Goal: Information Seeking & Learning: Check status

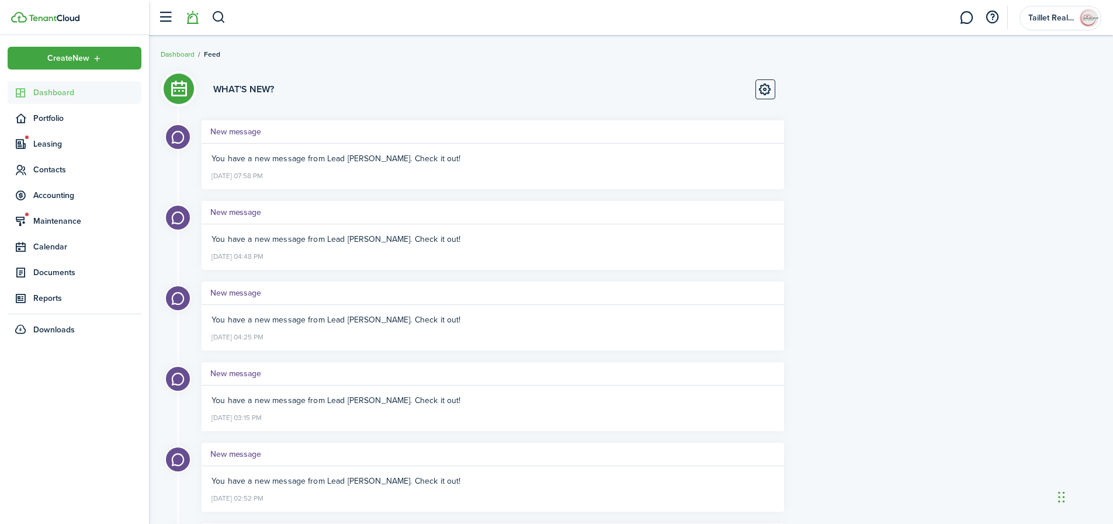
click at [43, 97] on span "Dashboard" at bounding box center [87, 92] width 108 height 12
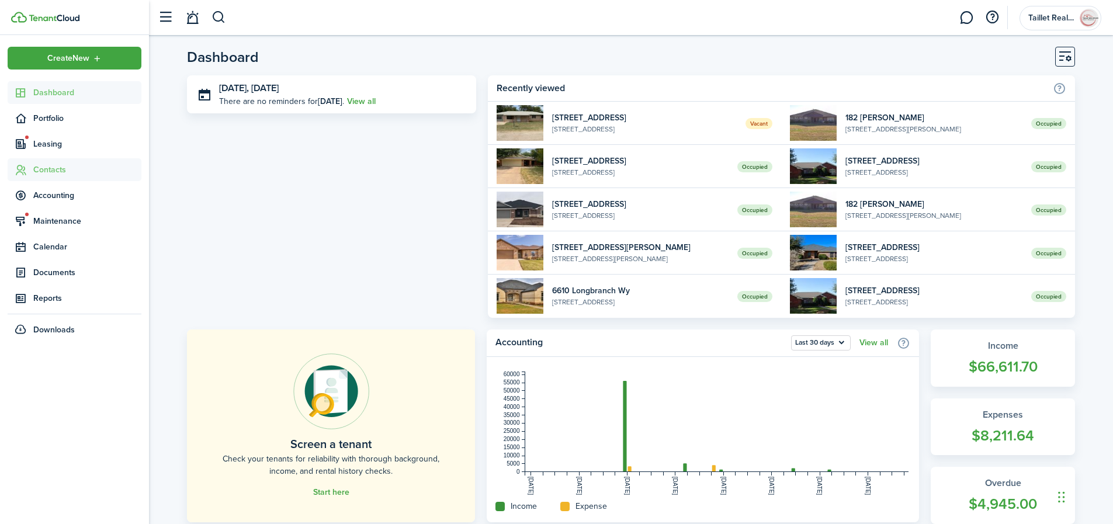
click at [77, 168] on span "Contacts" at bounding box center [87, 170] width 108 height 12
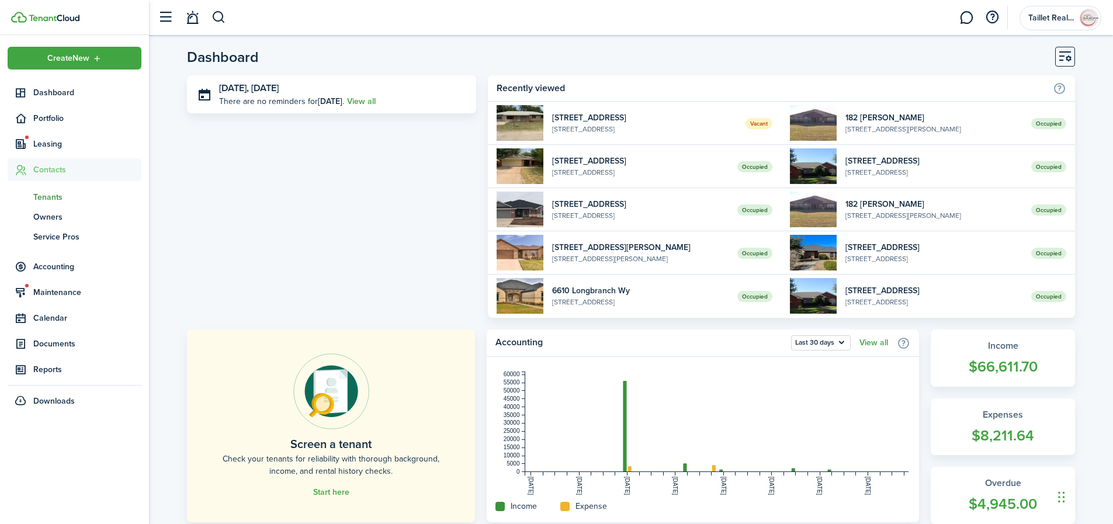
click at [54, 196] on span "Tenants" at bounding box center [87, 197] width 108 height 12
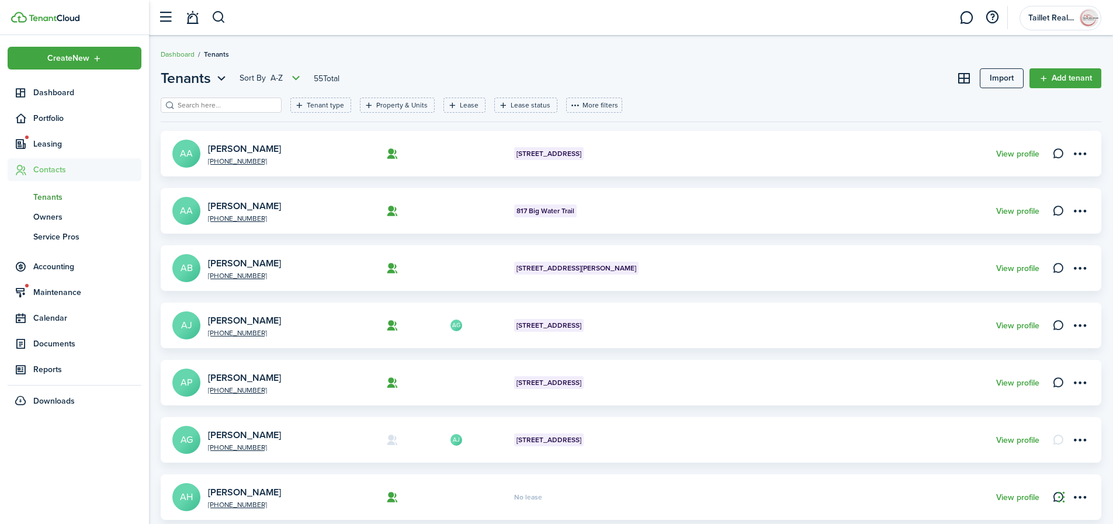
click at [224, 107] on input "search" at bounding box center [226, 105] width 103 height 11
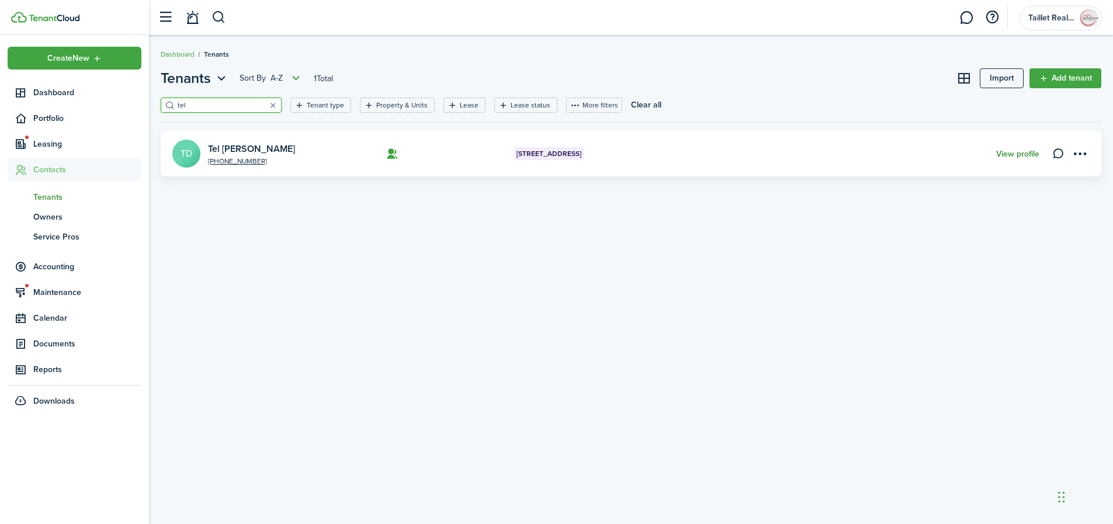
type input "tel"
click at [999, 153] on link "View profile" at bounding box center [1017, 154] width 43 height 9
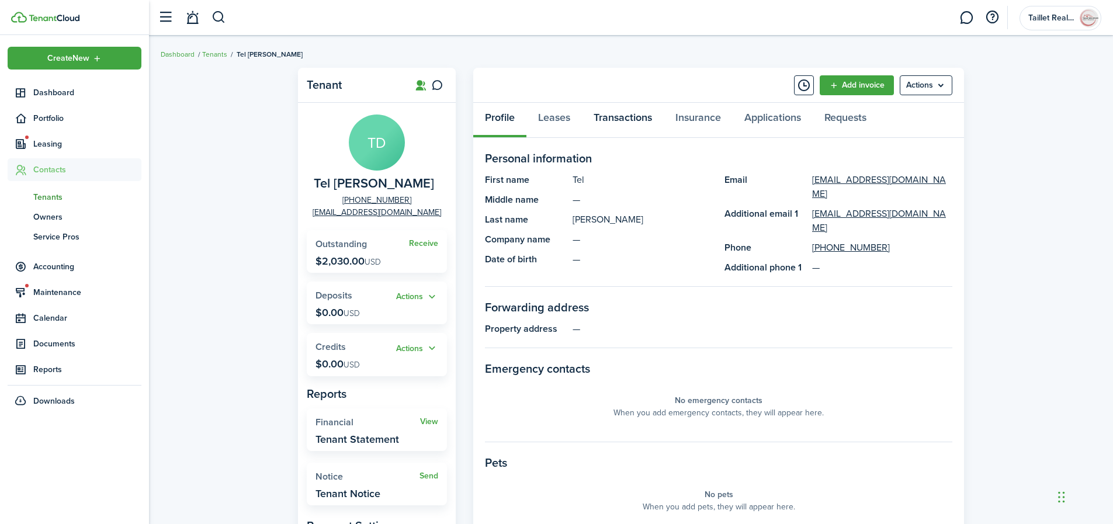
click at [618, 117] on link "Transactions" at bounding box center [623, 120] width 82 height 35
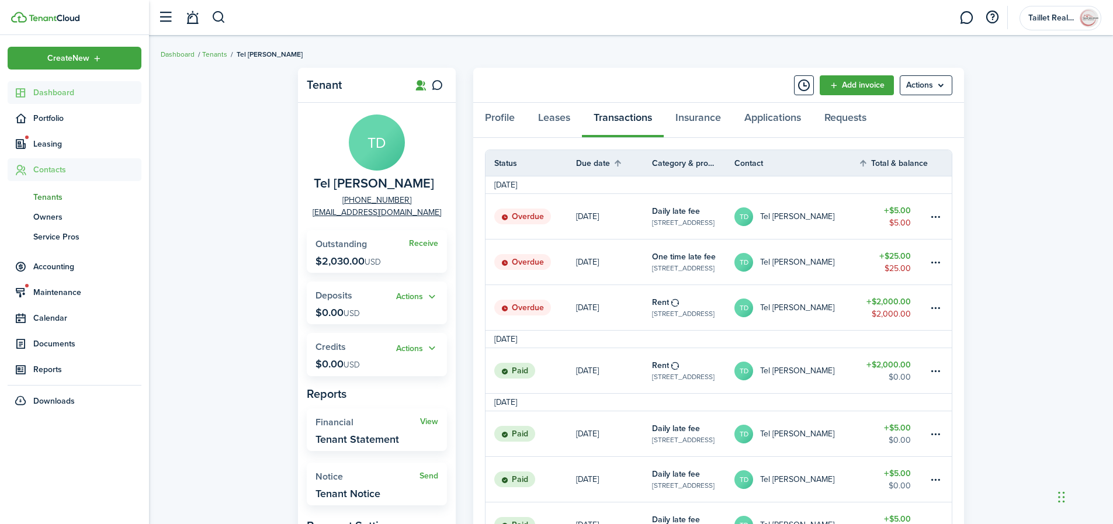
click at [65, 94] on span "Dashboard" at bounding box center [87, 92] width 108 height 12
